Goal: Task Accomplishment & Management: Use online tool/utility

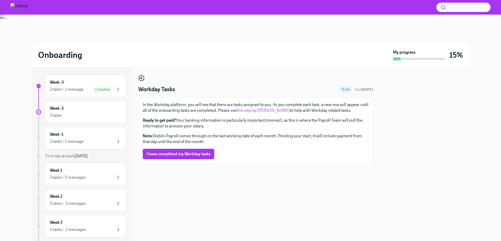
click at [143, 80] on icon "button" at bounding box center [141, 78] width 6 height 6
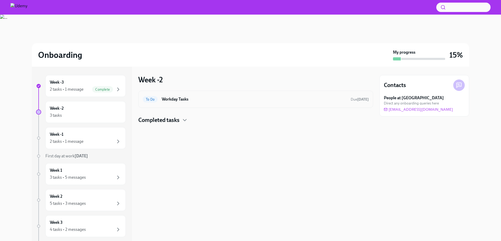
click at [180, 99] on h6 "Workday Tasks" at bounding box center [254, 100] width 185 height 6
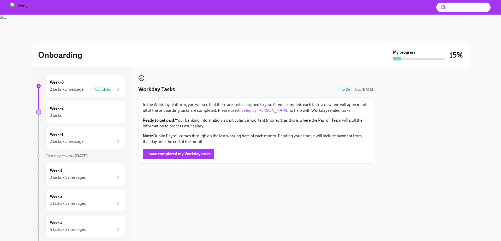
click at [141, 78] on icon "button" at bounding box center [141, 78] width 2 height 0
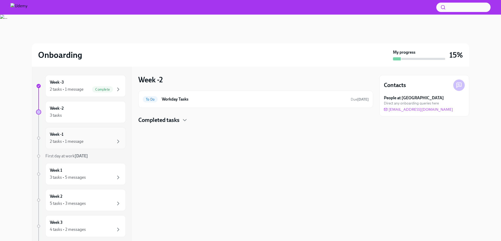
click at [78, 139] on div "2 tasks • 1 message" at bounding box center [67, 142] width 34 height 6
